Goal: Task Accomplishment & Management: Use online tool/utility

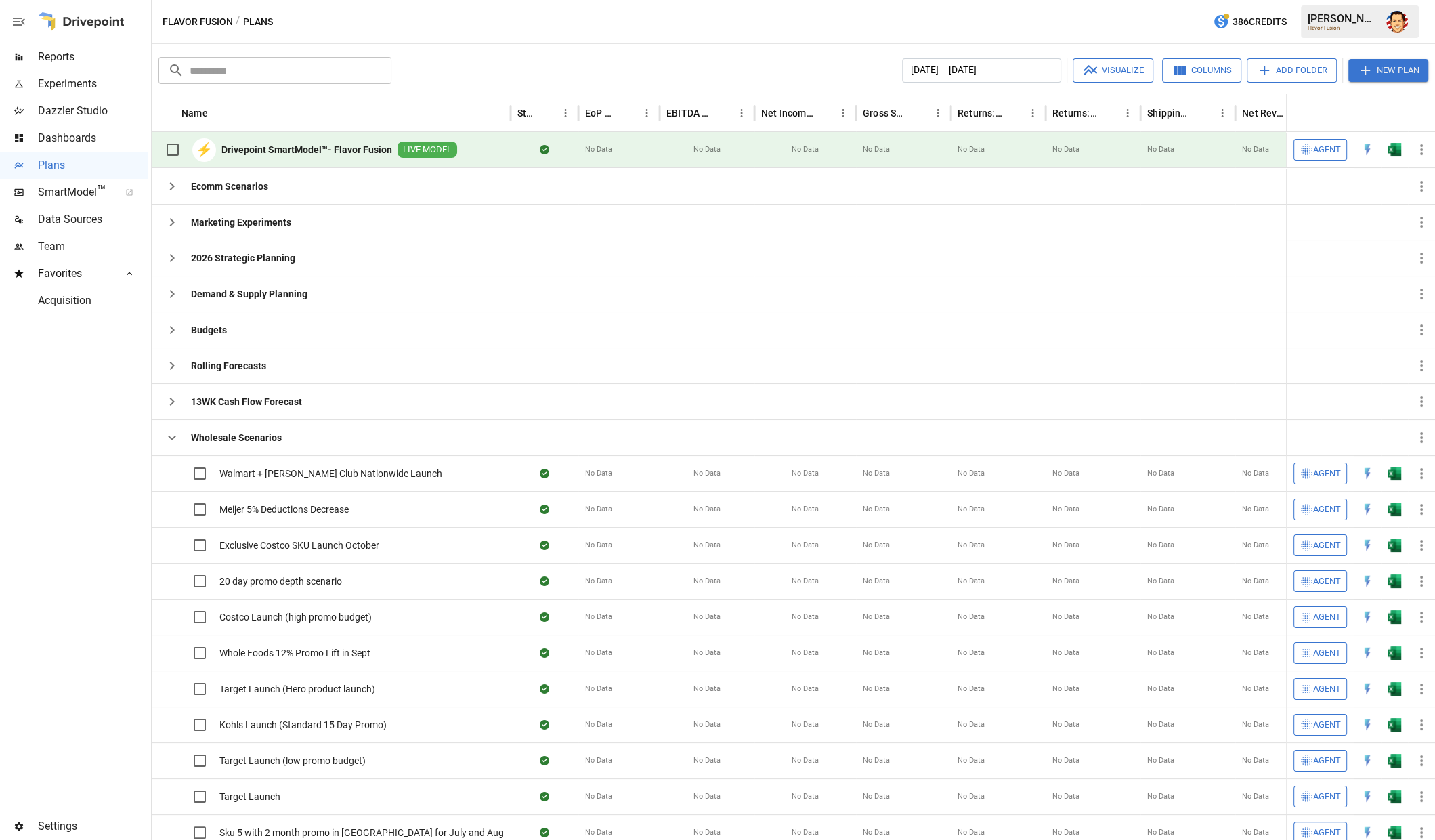
click at [308, 146] on b "Drivepoint SmartModel™- Flavor Fusion" at bounding box center [307, 150] width 171 height 14
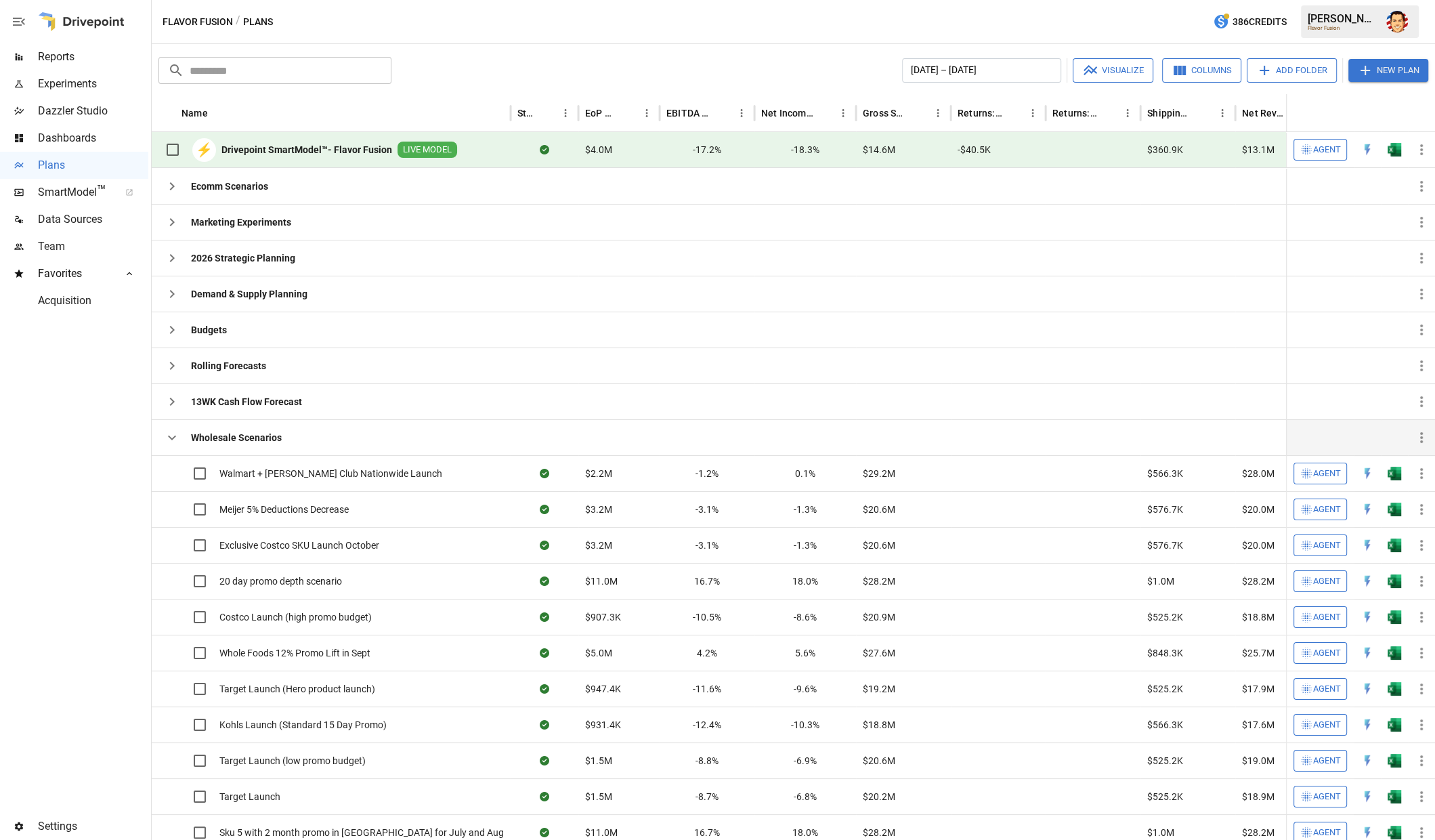
click at [183, 443] on div "Wholesale Scenarios" at bounding box center [220, 437] width 123 height 27
click at [172, 441] on icon "button" at bounding box center [172, 437] width 16 height 16
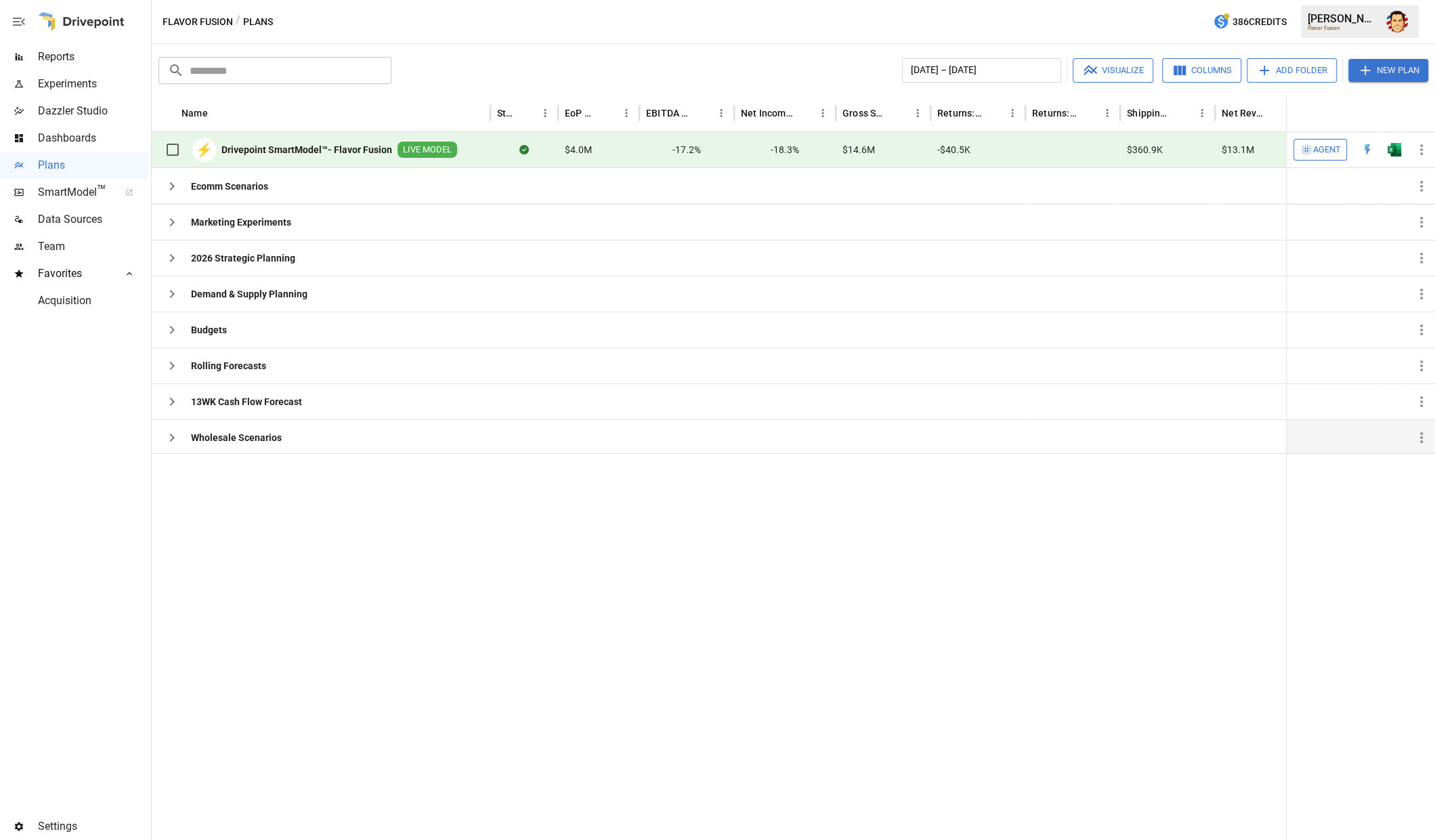
click at [337, 522] on div at bounding box center [815, 646] width 1327 height 386
click at [535, 57] on div "​ ​ [DATE] – [DATE] Visualize Columns Add Folder New Plan" at bounding box center [794, 69] width 1275 height 30
click at [172, 295] on icon "button" at bounding box center [172, 294] width 16 height 16
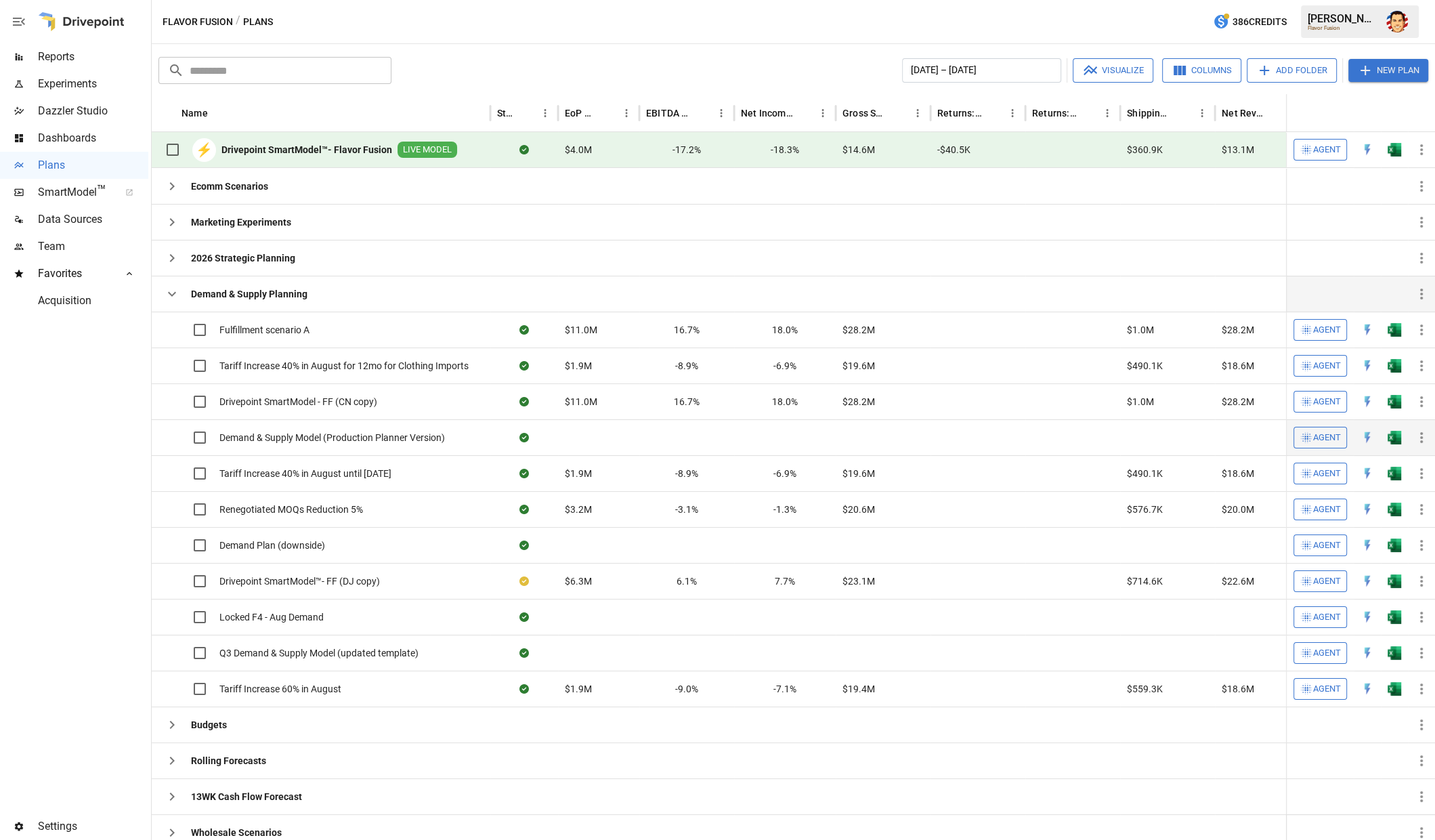
click at [392, 432] on span "Demand & Supply Model (Production Planner Version)" at bounding box center [332, 437] width 226 height 14
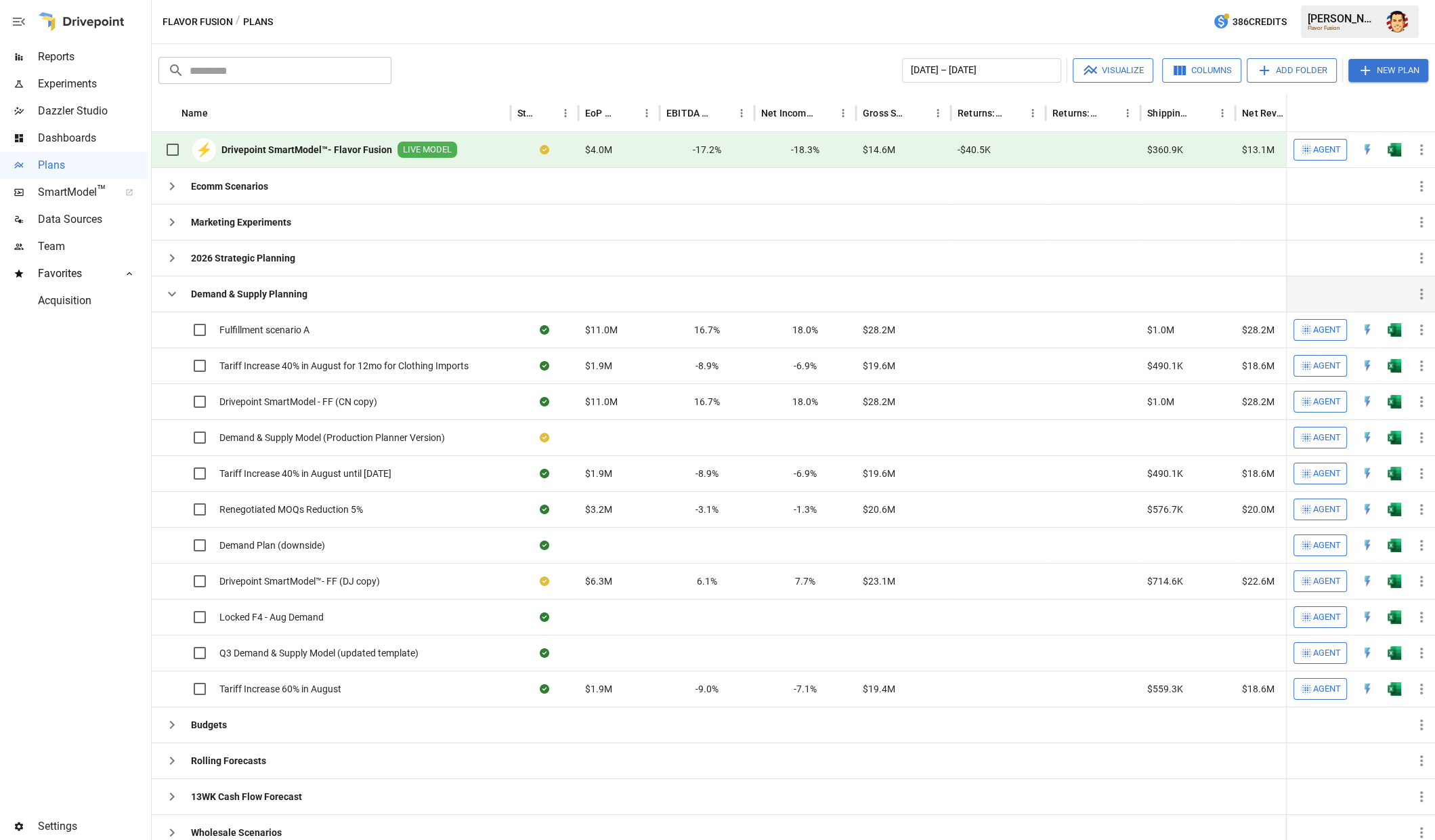
click at [172, 293] on icon "button" at bounding box center [171, 294] width 8 height 5
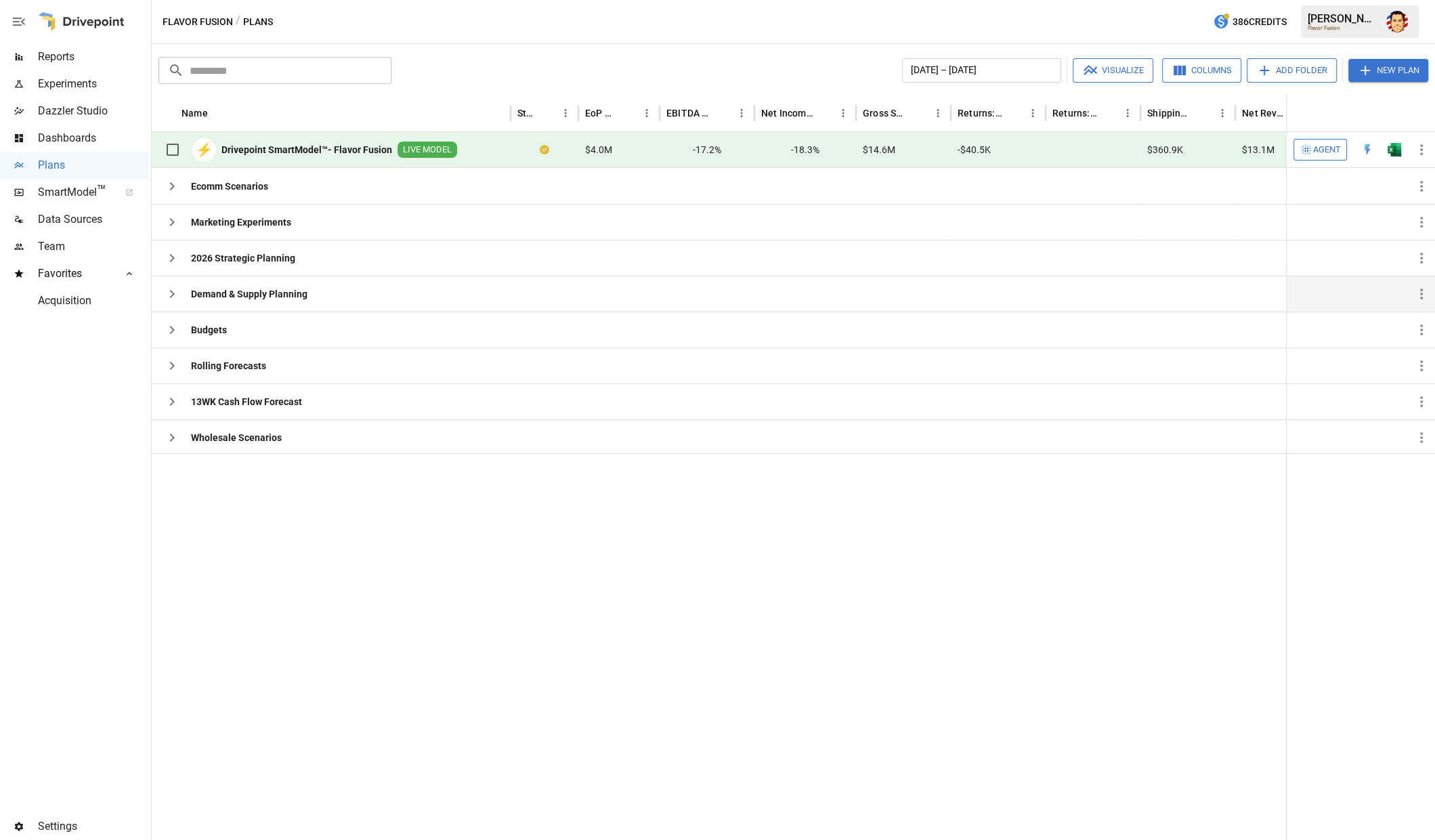
click at [1315, 148] on span "Agent" at bounding box center [1326, 150] width 28 height 15
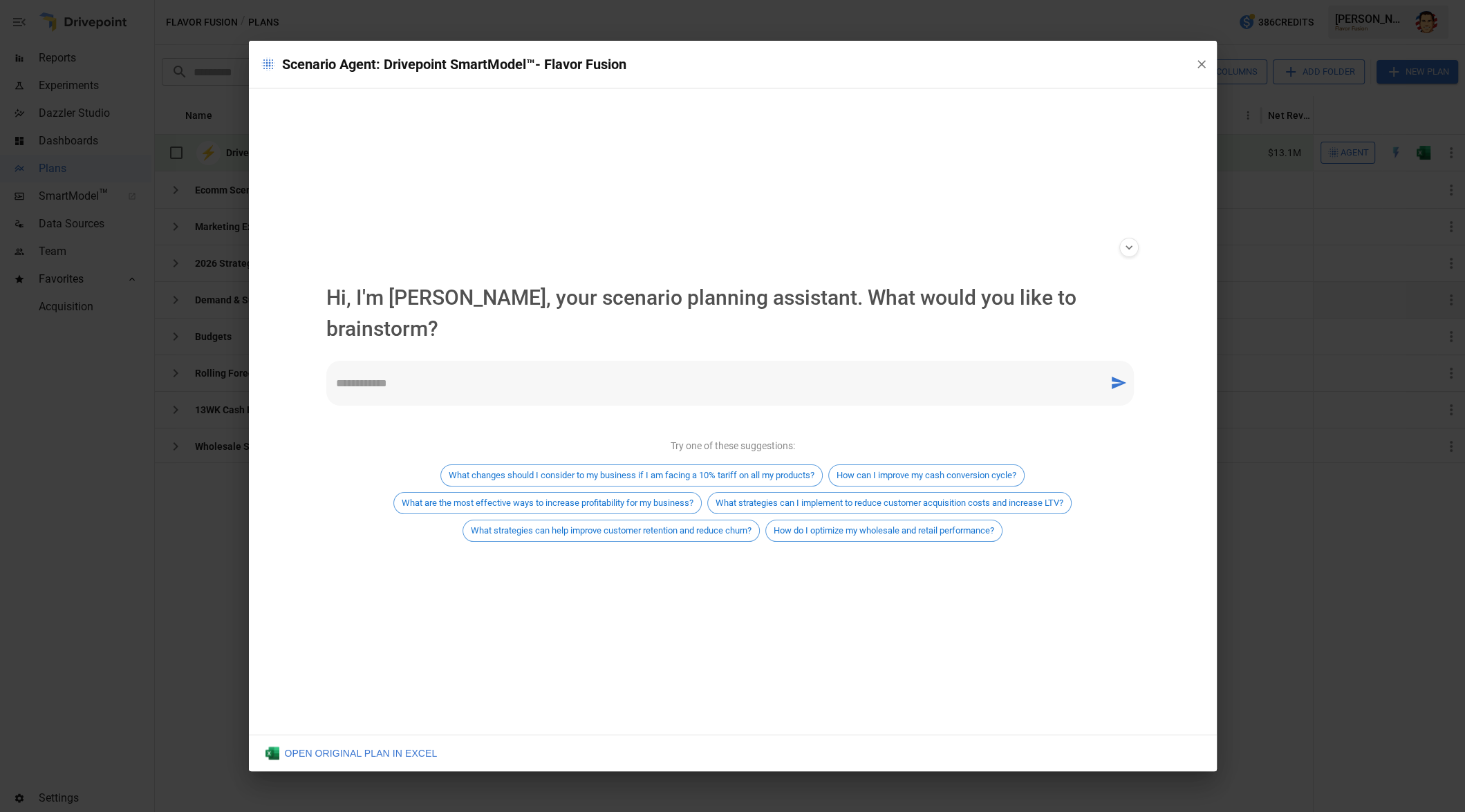
click at [601, 159] on div "**********" at bounding box center [732, 412] width 835 height 647
click at [507, 231] on div "**********" at bounding box center [732, 412] width 835 height 647
click at [598, 375] on textarea at bounding box center [718, 382] width 763 height 16
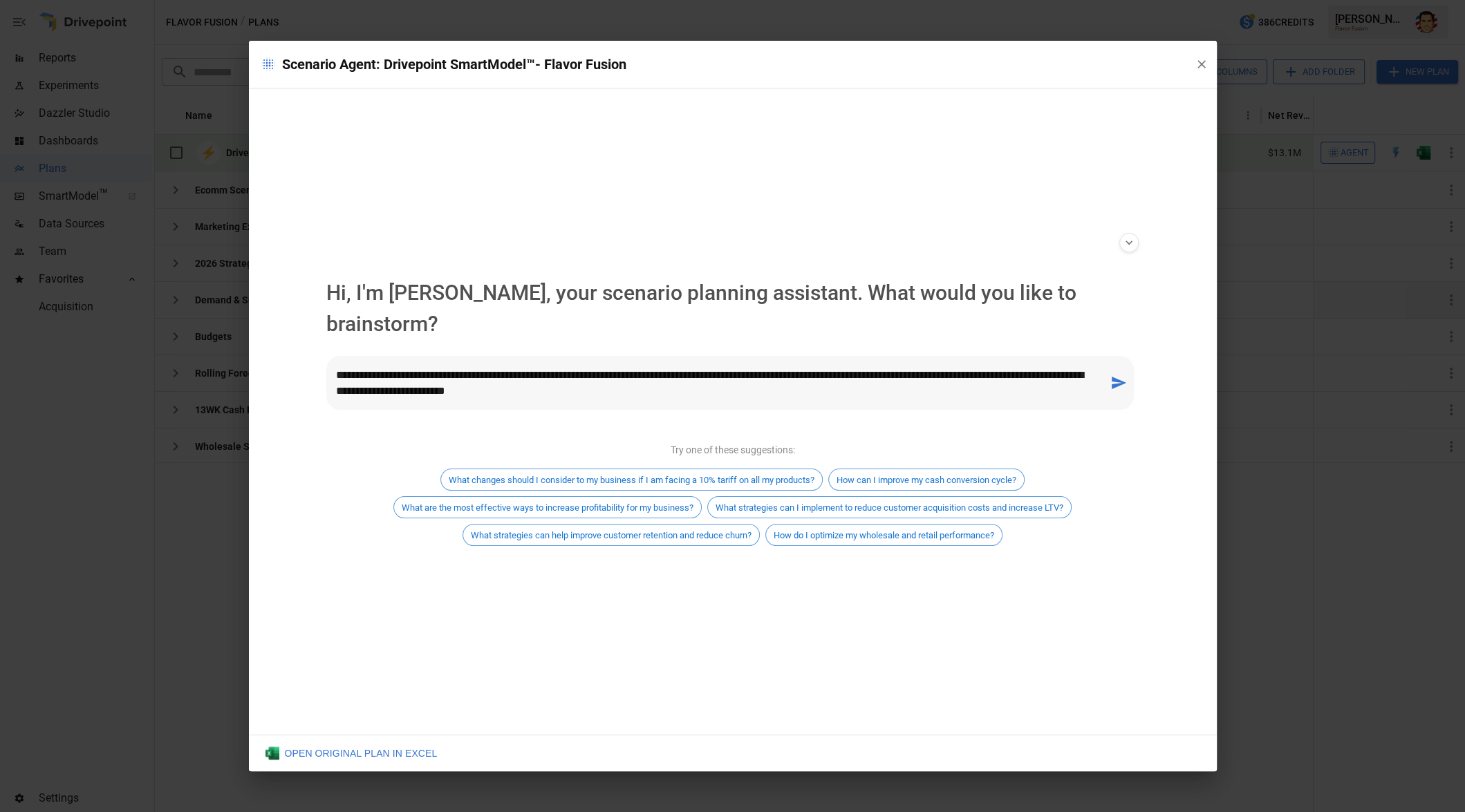
type textarea "**********"
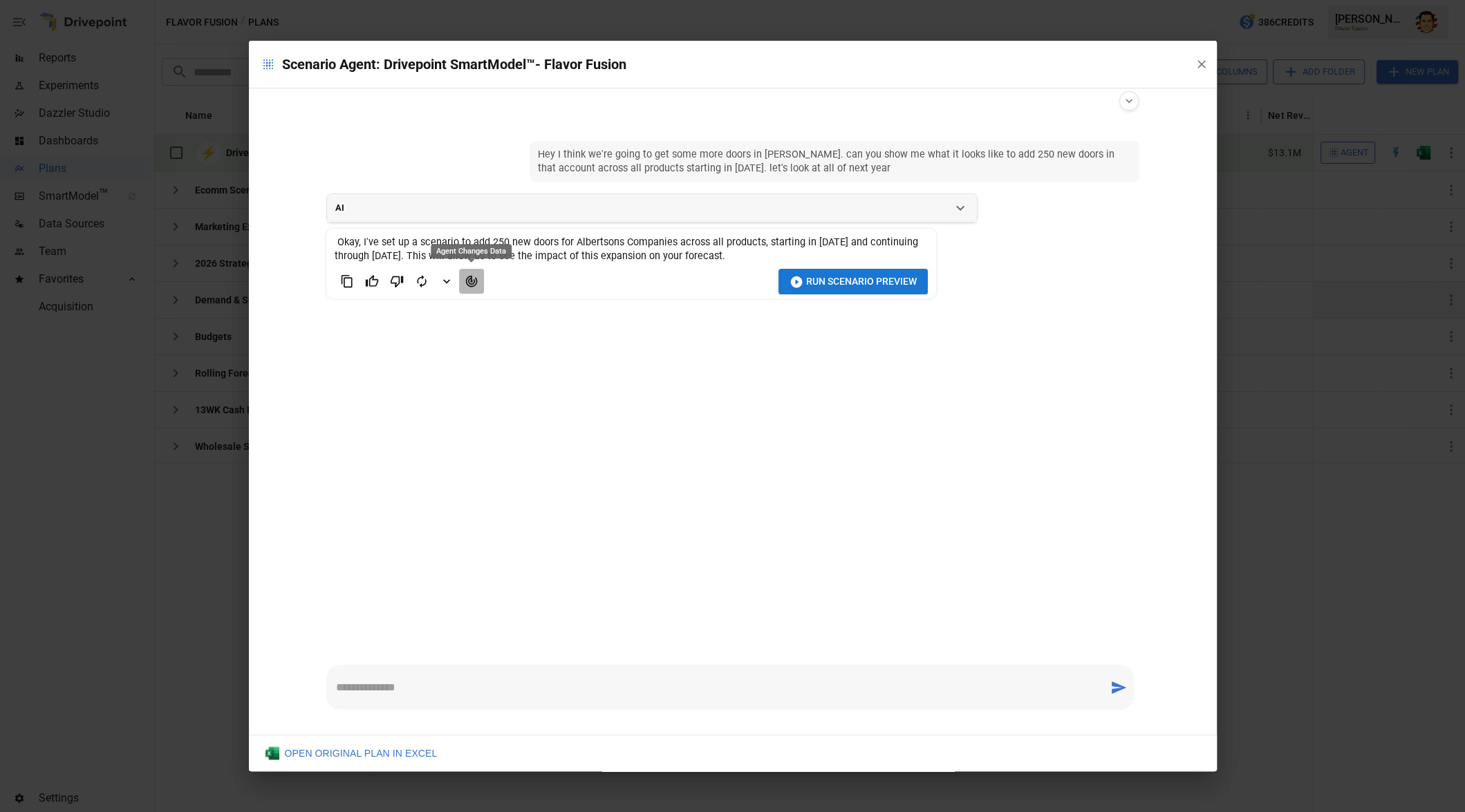
click at [466, 281] on icon "Agent Changes Data" at bounding box center [471, 281] width 14 height 14
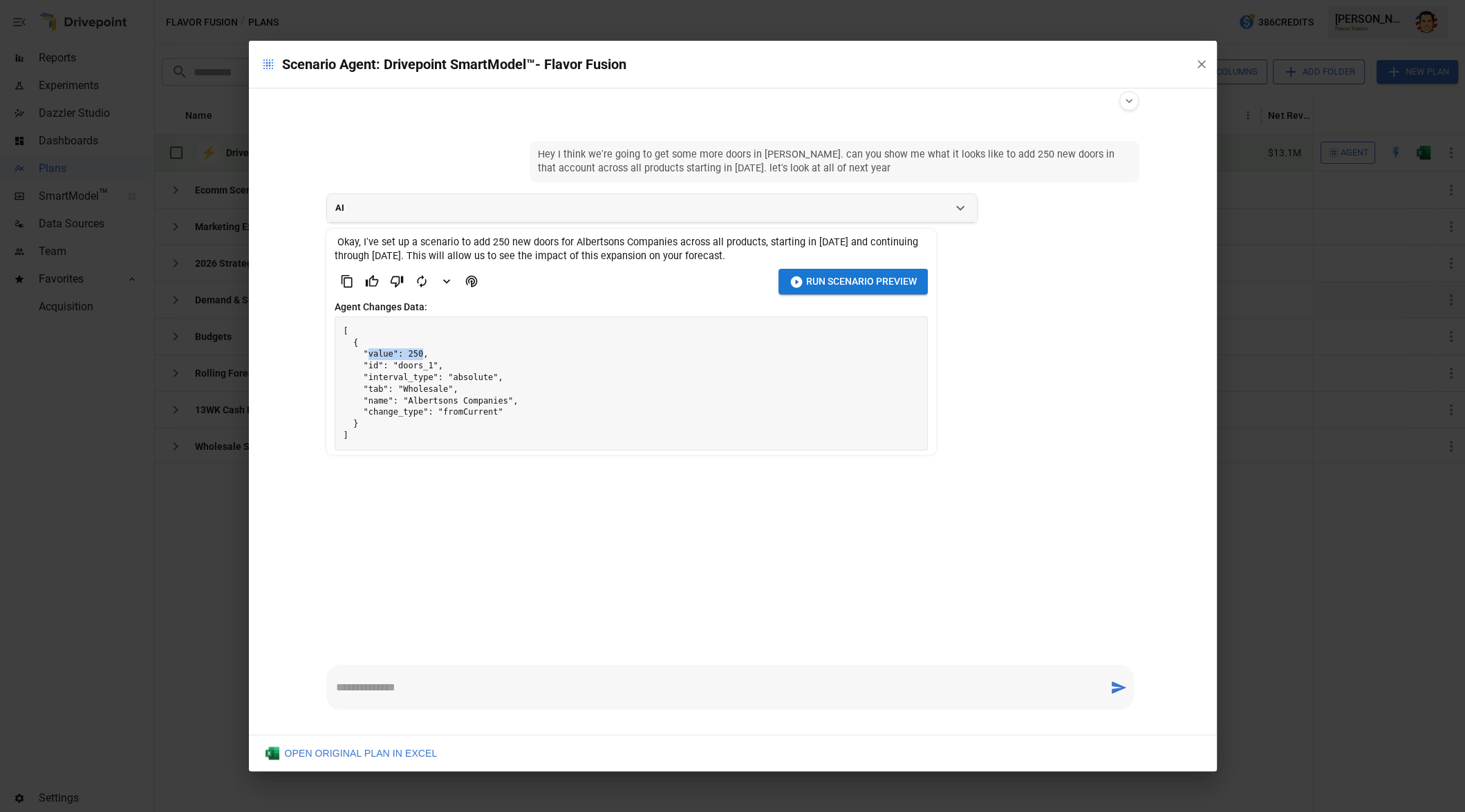
drag, startPoint x: 367, startPoint y: 353, endPoint x: 444, endPoint y: 366, distance: 78.1
click at [423, 354] on pre "[ { "value": 250, "id": "doors_1", "interval_type": "absolute", "tab": "Wholesa…" at bounding box center [631, 383] width 592 height 132
drag, startPoint x: 446, startPoint y: 371, endPoint x: 453, endPoint y: 381, distance: 12.2
click at [449, 371] on pre "[ { "value": 250, "id": "doors_1", "interval_type": "absolute", "tab": "Wholesa…" at bounding box center [631, 383] width 592 height 132
drag, startPoint x: 396, startPoint y: 386, endPoint x: 460, endPoint y: 399, distance: 65.3
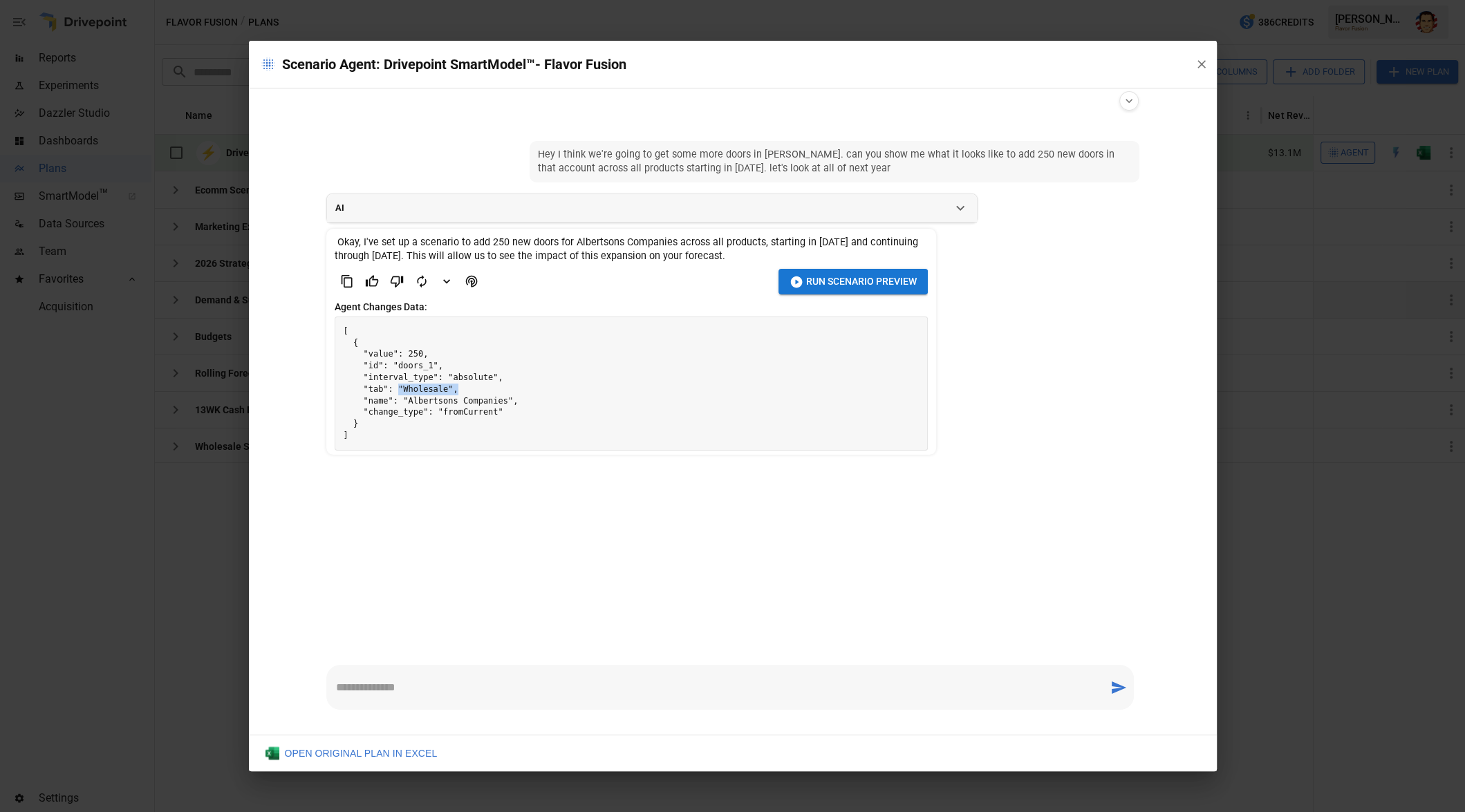
click at [457, 388] on pre "[ { "value": 250, "id": "doors_1", "interval_type": "absolute", "tab": "Wholesa…" at bounding box center [631, 383] width 592 height 132
click at [412, 407] on pre "[ { "value": 250, "id": "doors_1", "interval_type": "absolute", "tab": "Wholesa…" at bounding box center [631, 383] width 592 height 132
click at [431, 417] on pre "[ { "value": 250, "id": "doors_1", "interval_type": "absolute", "tab": "Wholesa…" at bounding box center [631, 383] width 592 height 132
drag, startPoint x: 429, startPoint y: 519, endPoint x: 692, endPoint y: 432, distance: 277.0
click at [430, 519] on ul "Hey I think we're going to get some more doors in [PERSON_NAME]. can you show m…" at bounding box center [732, 386] width 835 height 514
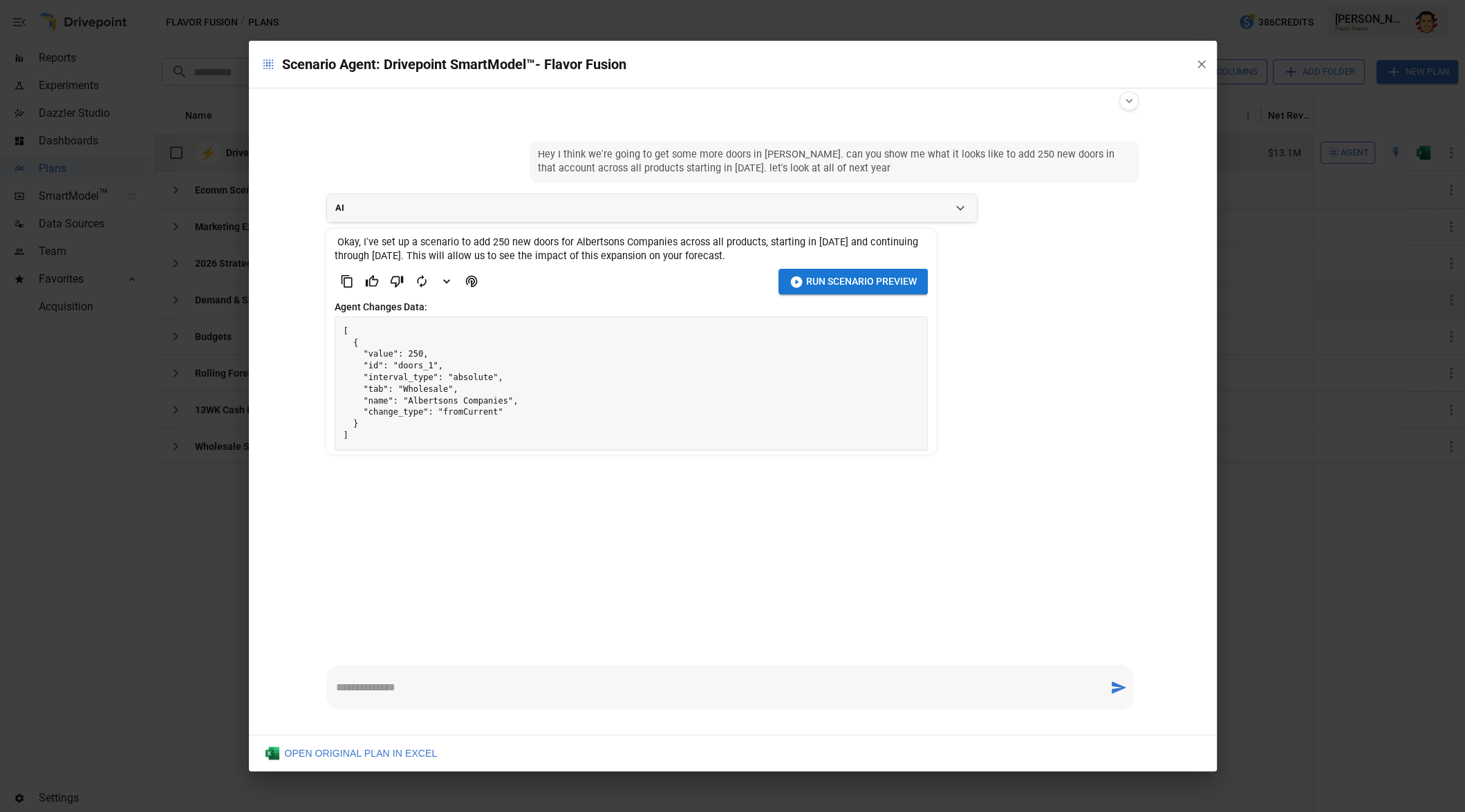
click at [794, 281] on icon "button" at bounding box center [795, 281] width 12 height 12
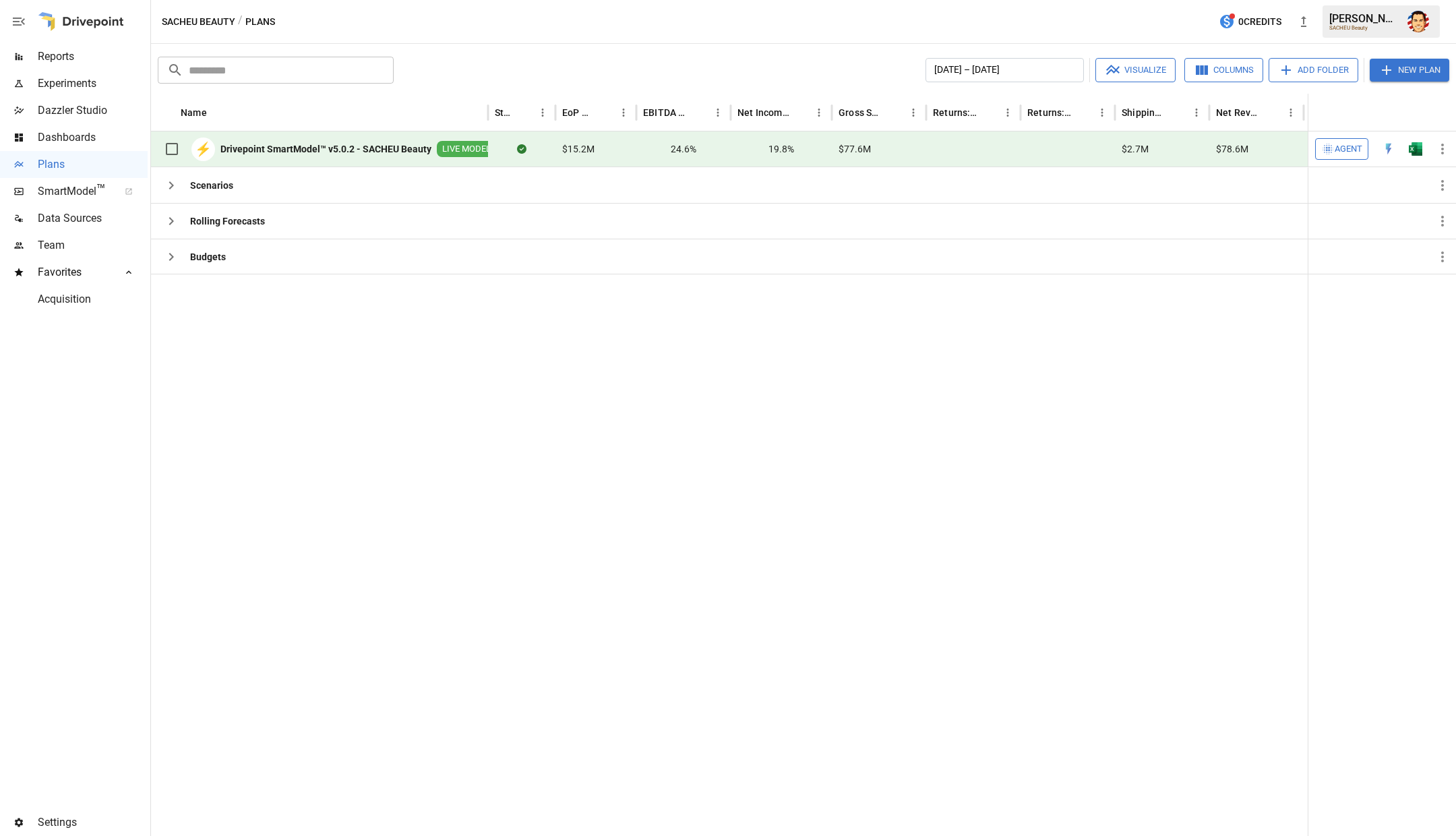
drag, startPoint x: 495, startPoint y: 413, endPoint x: 554, endPoint y: 291, distance: 135.5
click at [497, 413] on div at bounding box center [811, 554] width 1321 height 562
